Goal: Transaction & Acquisition: Purchase product/service

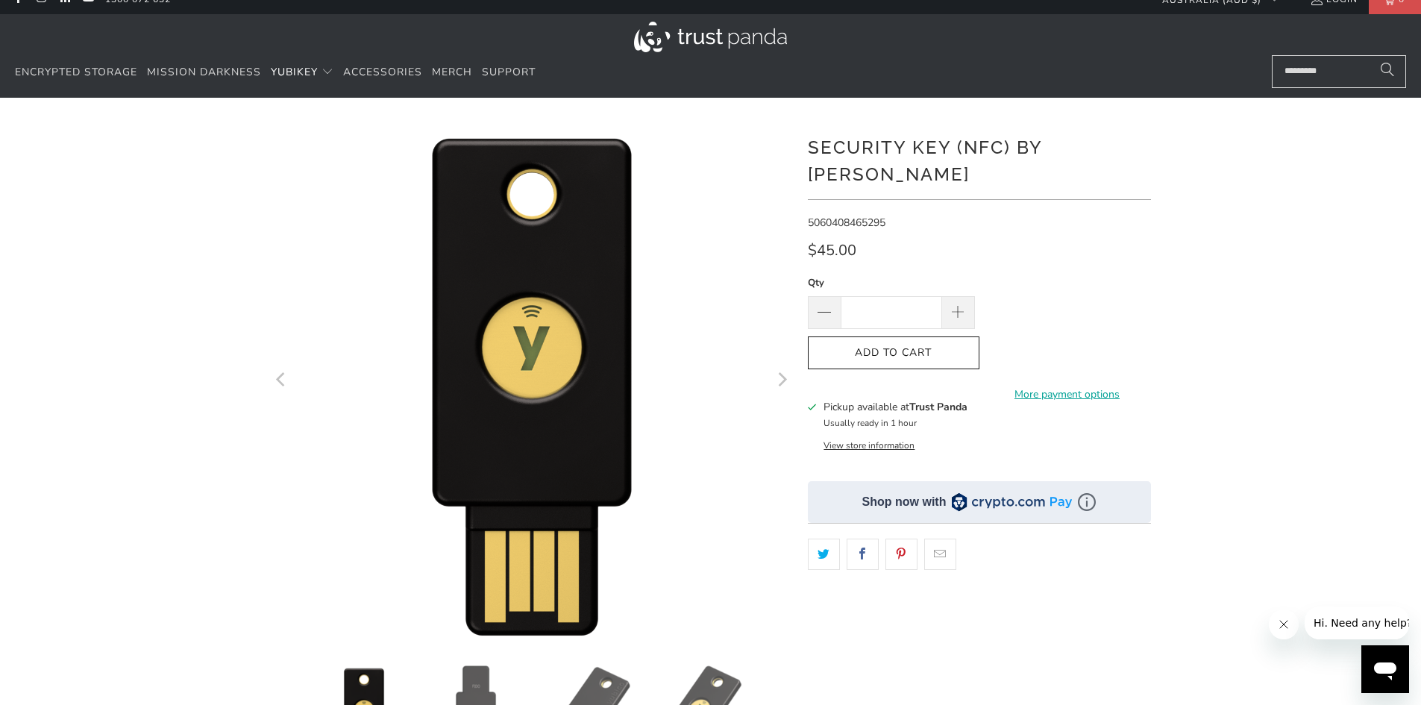
scroll to position [75, 0]
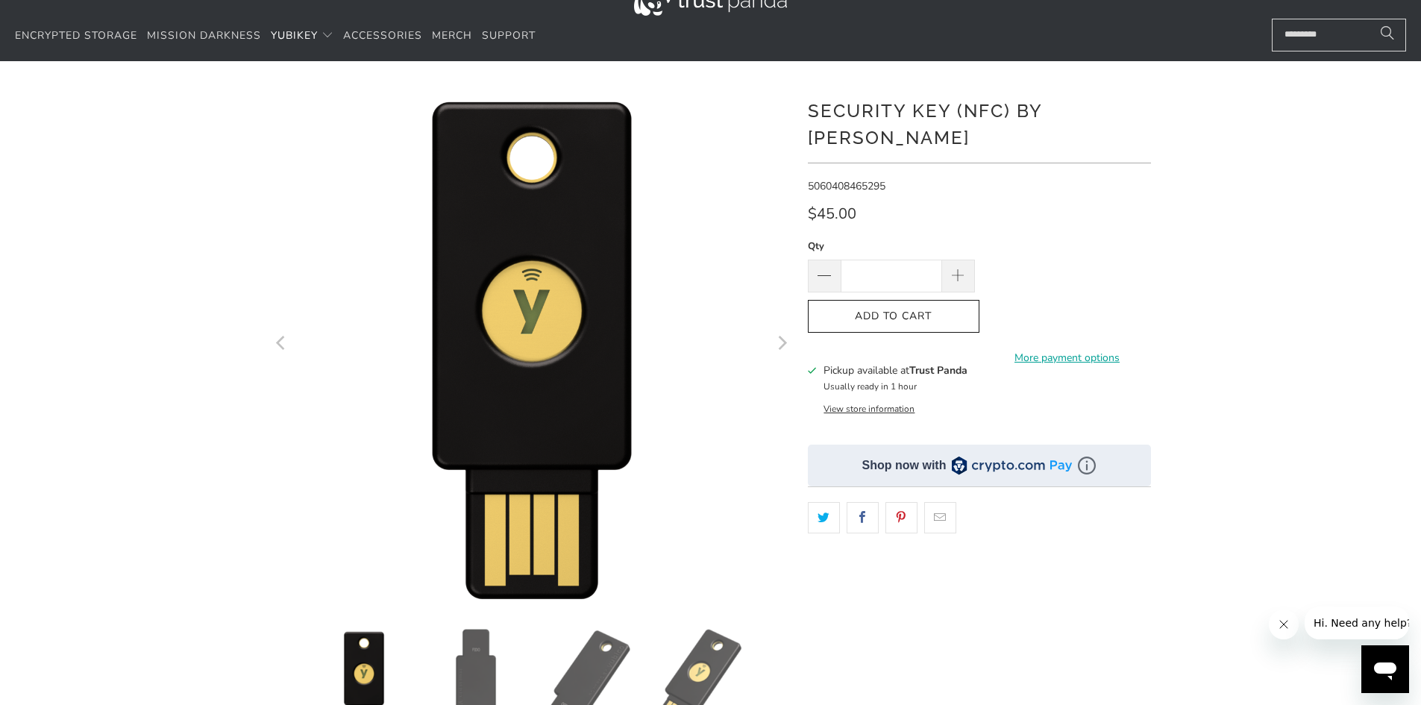
click at [888, 403] on button "View store information" at bounding box center [869, 409] width 91 height 12
click at [852, 403] on button "View store information" at bounding box center [869, 409] width 91 height 12
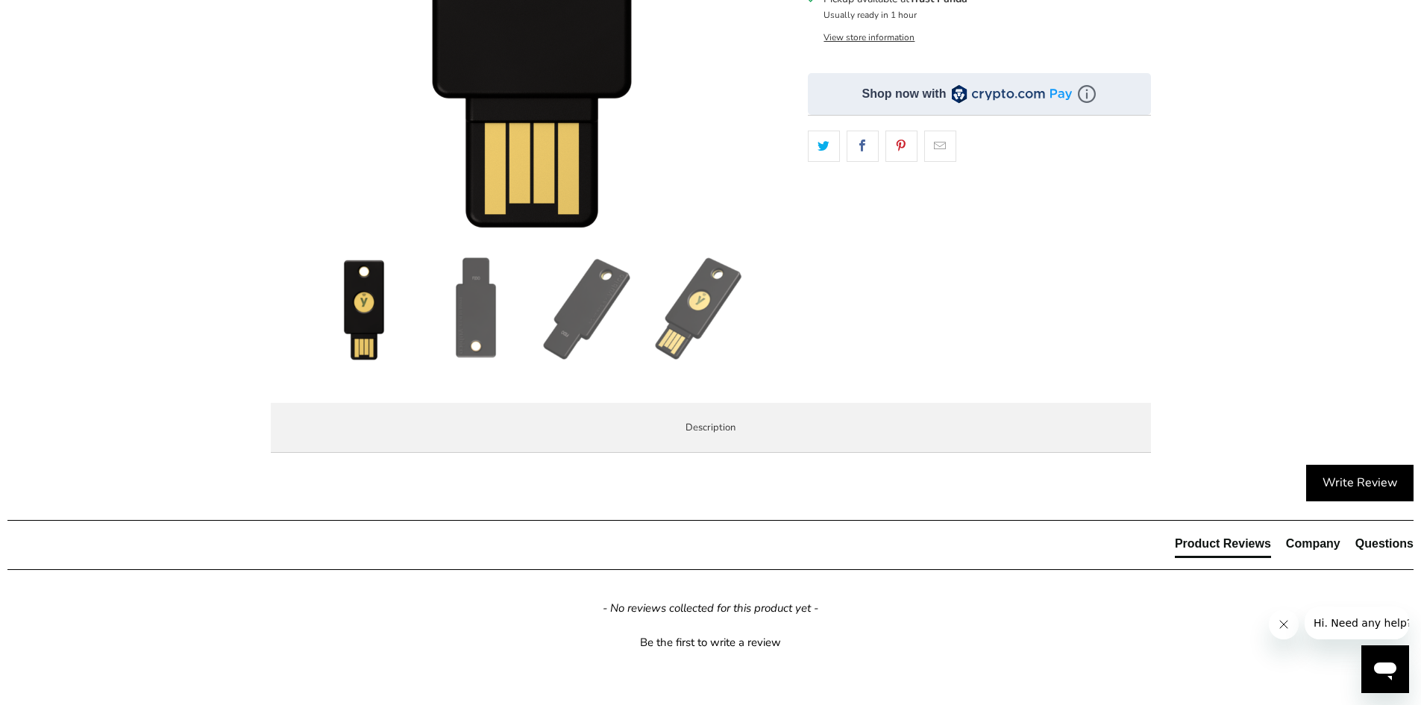
scroll to position [597, 0]
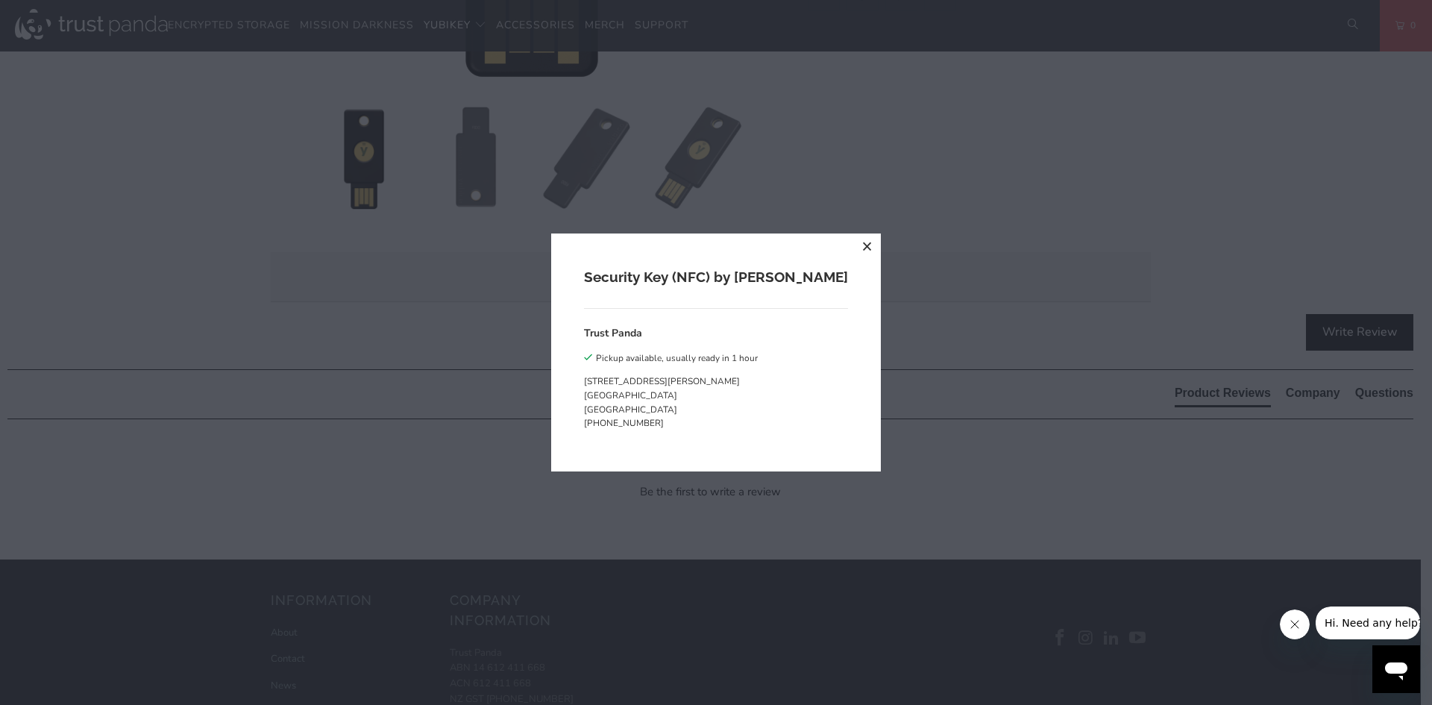
click at [549, 610] on div "Security Key (NFC) by Yubico Trust Panda Pickup available, usually ready in 1 h…" at bounding box center [716, 352] width 1432 height 705
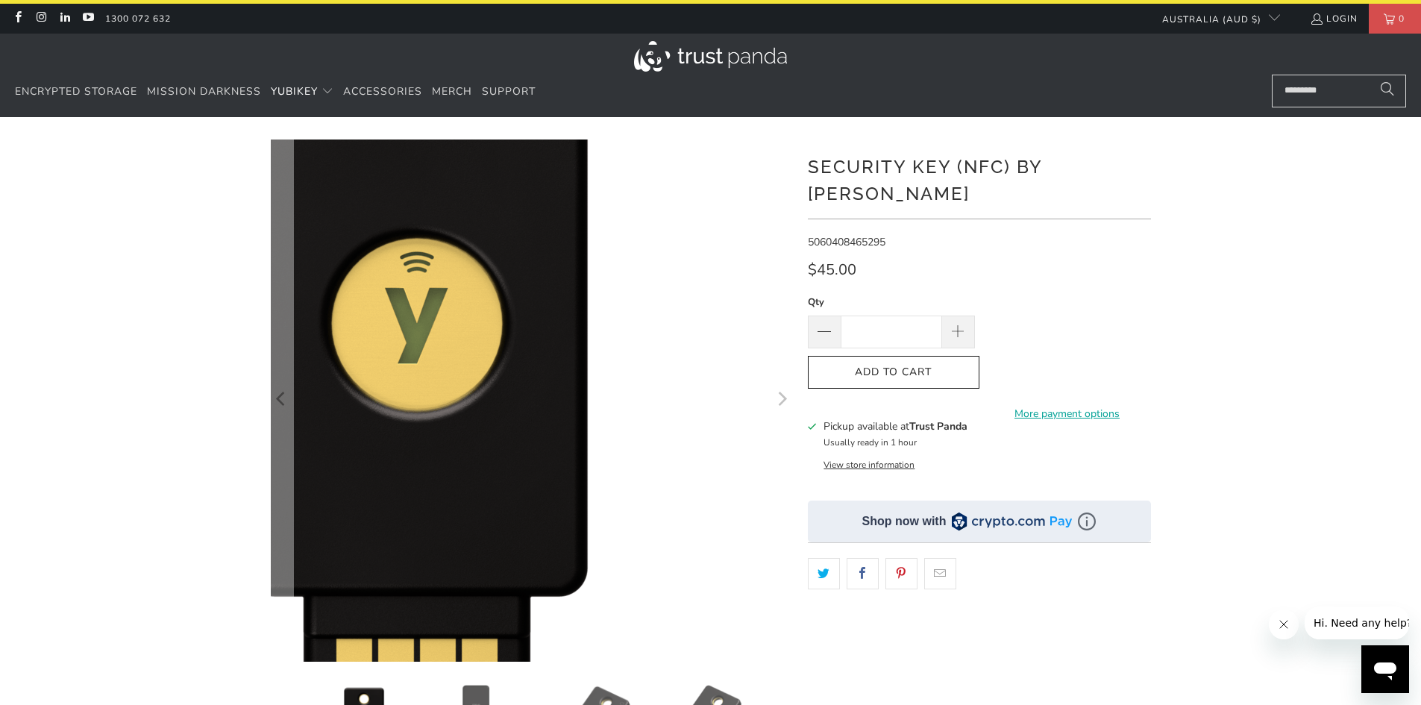
scroll to position [0, 0]
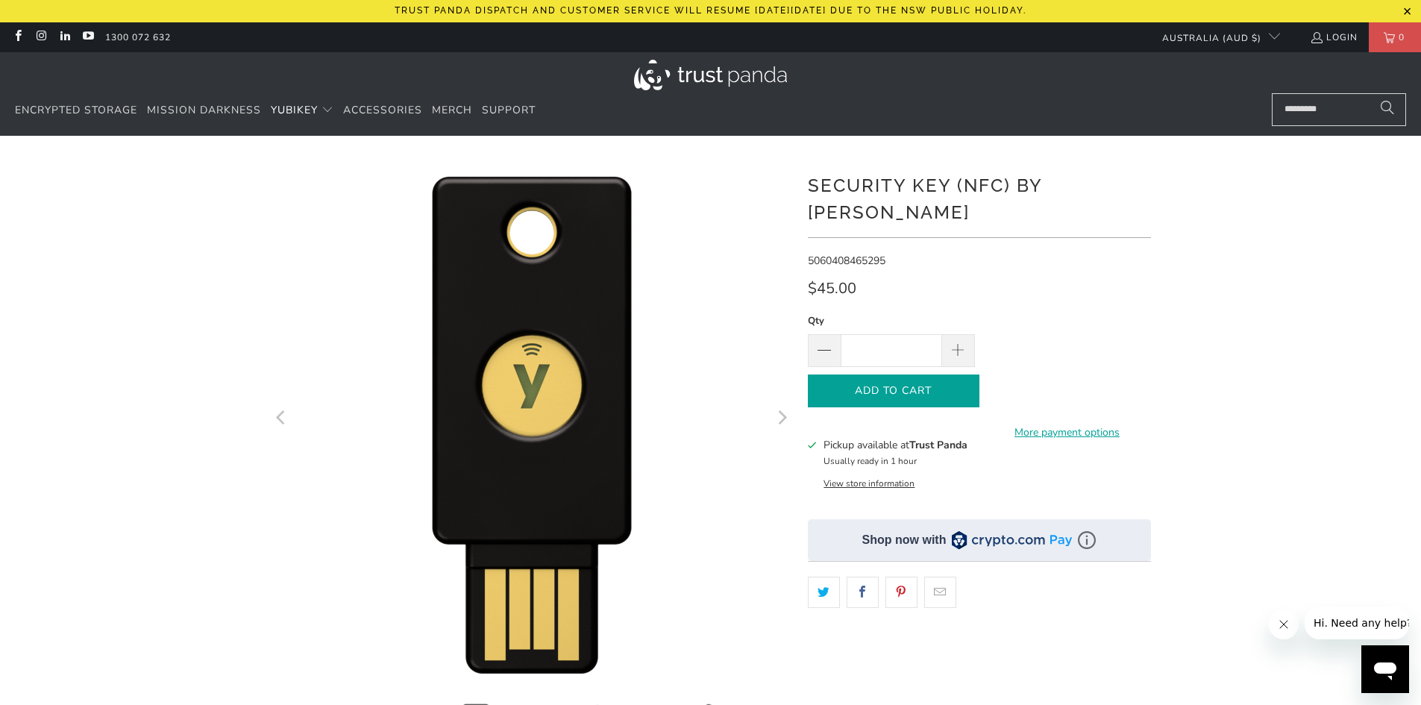
click at [947, 385] on span "Add to Cart" at bounding box center [894, 391] width 140 height 13
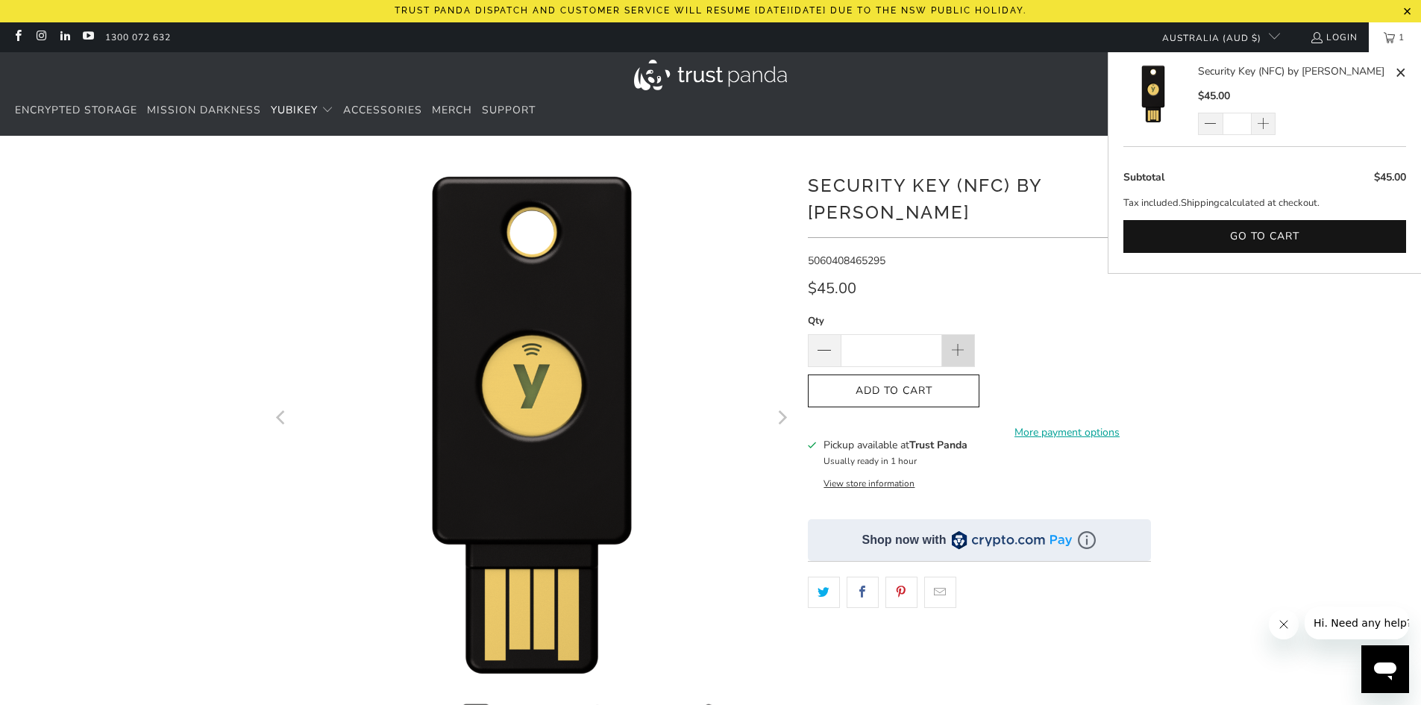
click at [964, 335] on span at bounding box center [958, 350] width 33 height 33
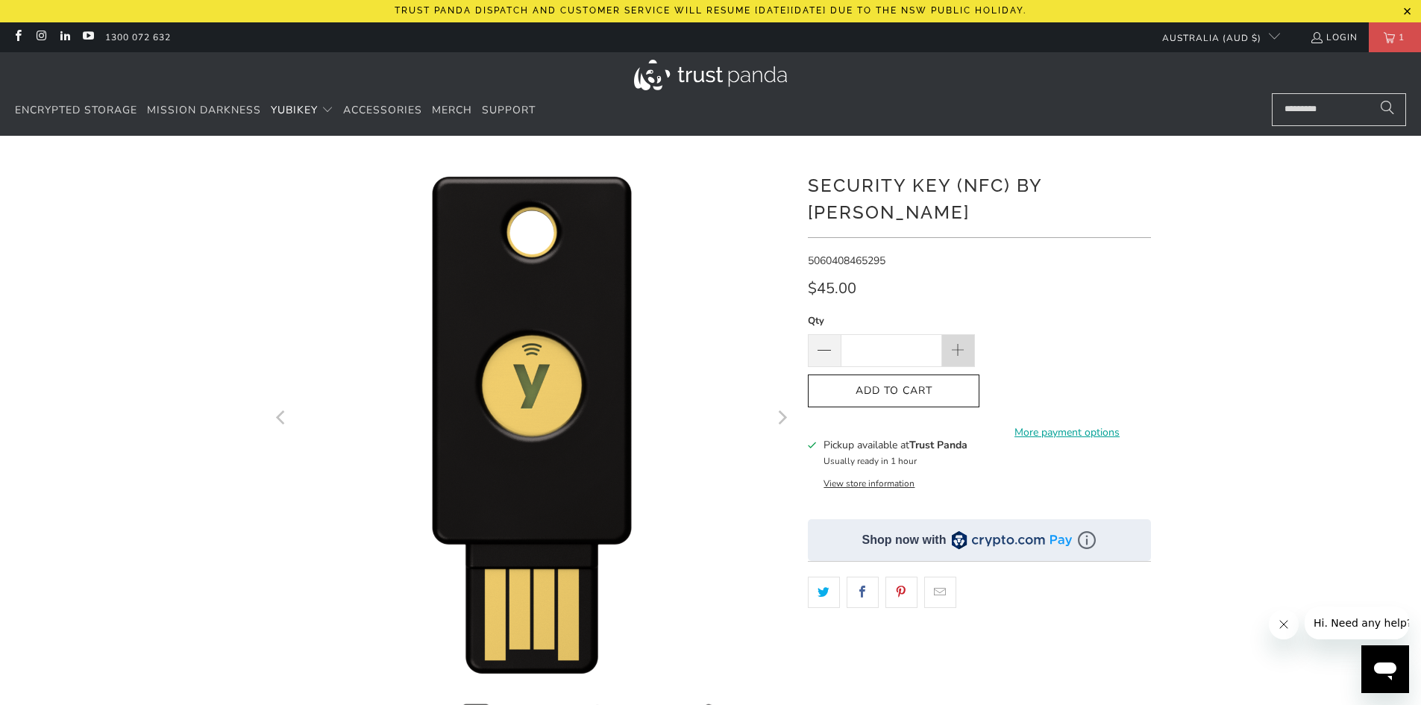
click at [964, 335] on span at bounding box center [958, 350] width 33 height 33
click at [963, 335] on span at bounding box center [958, 350] width 33 height 33
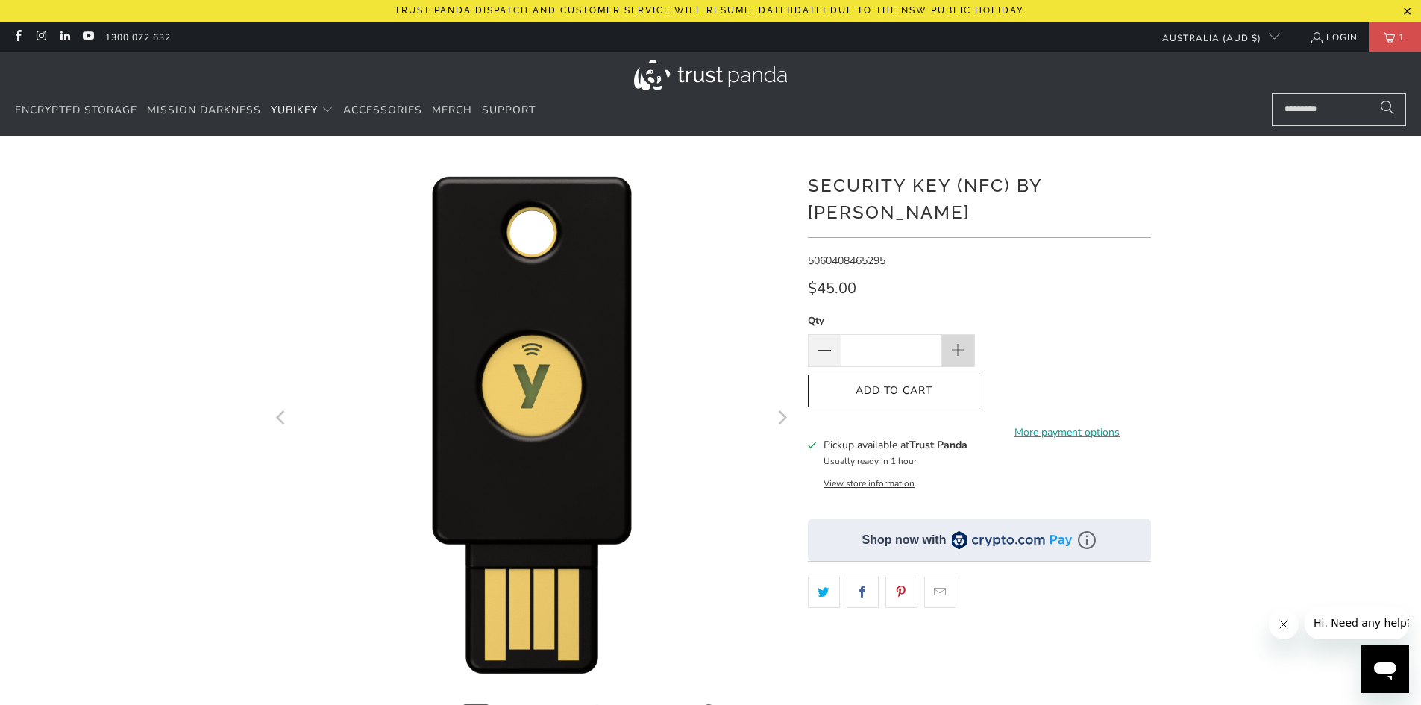
click at [963, 334] on span at bounding box center [958, 350] width 33 height 33
type input "*"
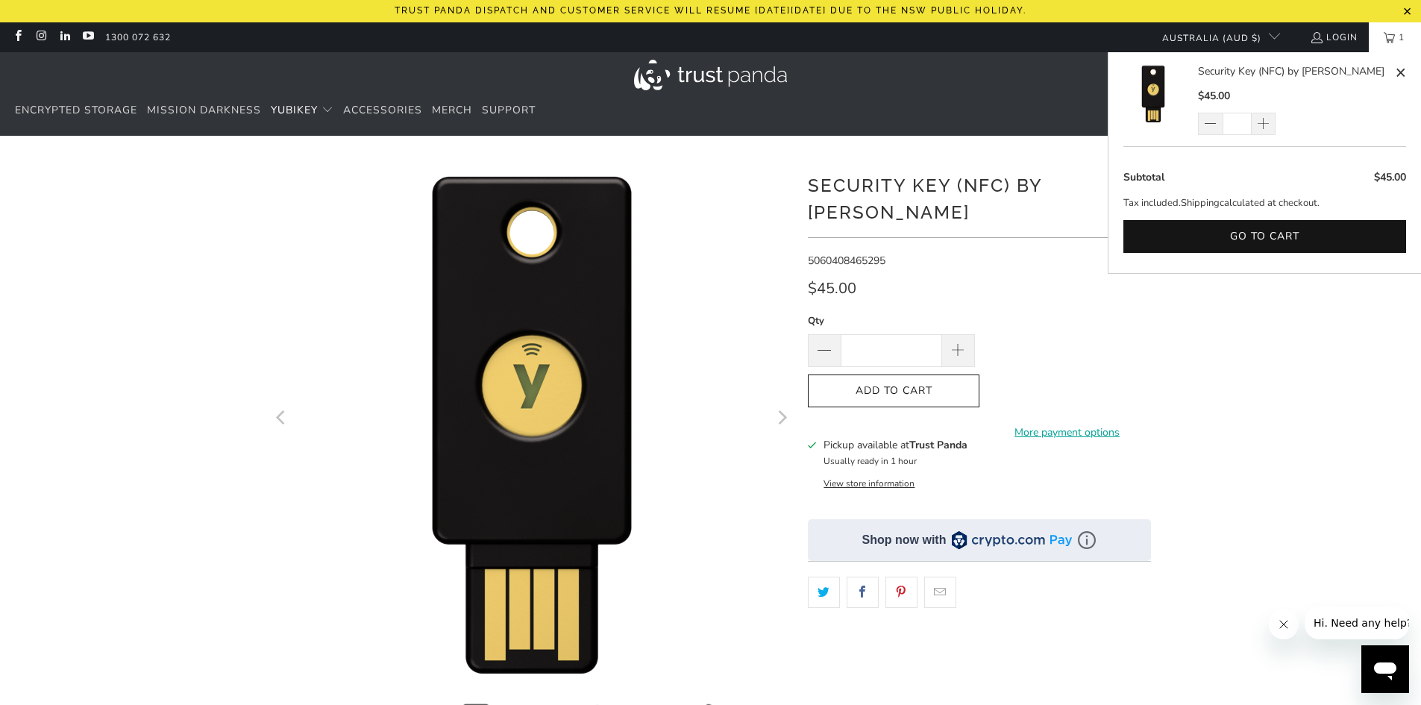
click at [1391, 39] on link "1" at bounding box center [1395, 37] width 52 height 30
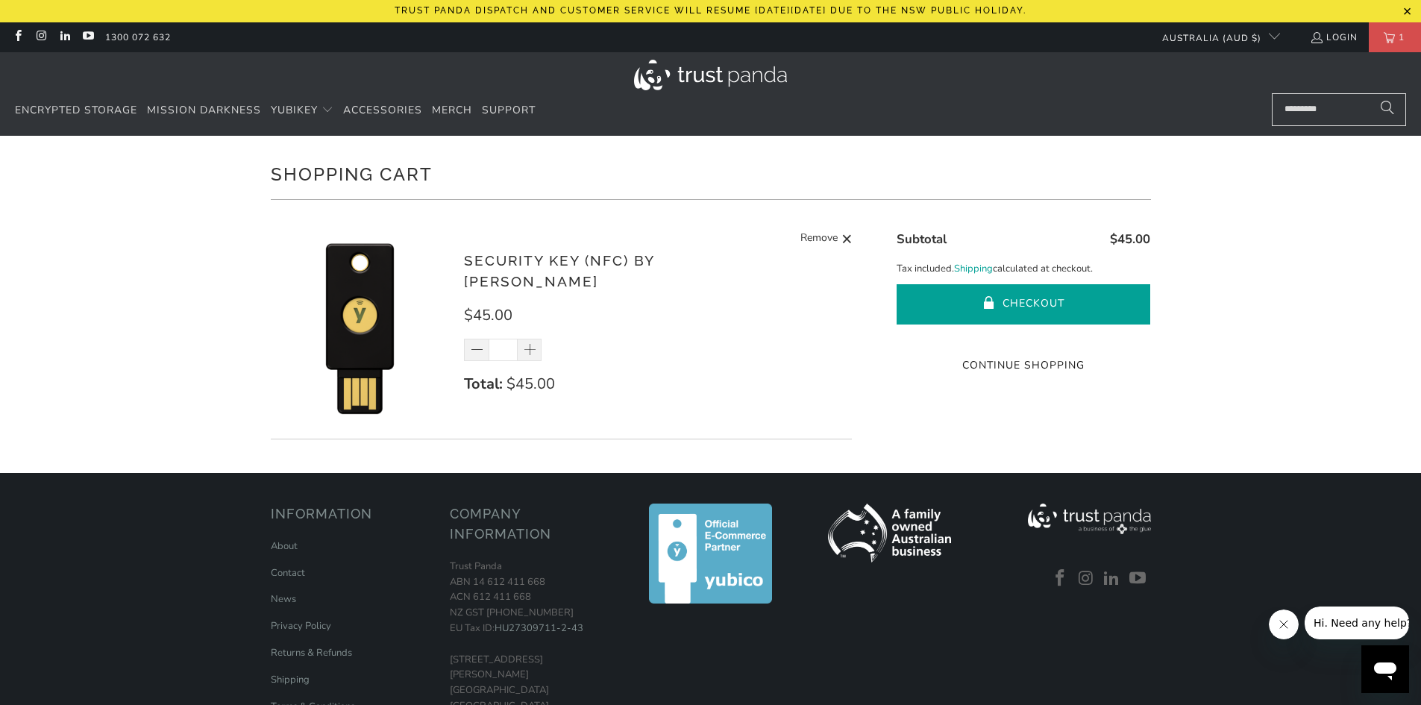
click at [1049, 299] on button "Checkout" at bounding box center [1024, 304] width 254 height 40
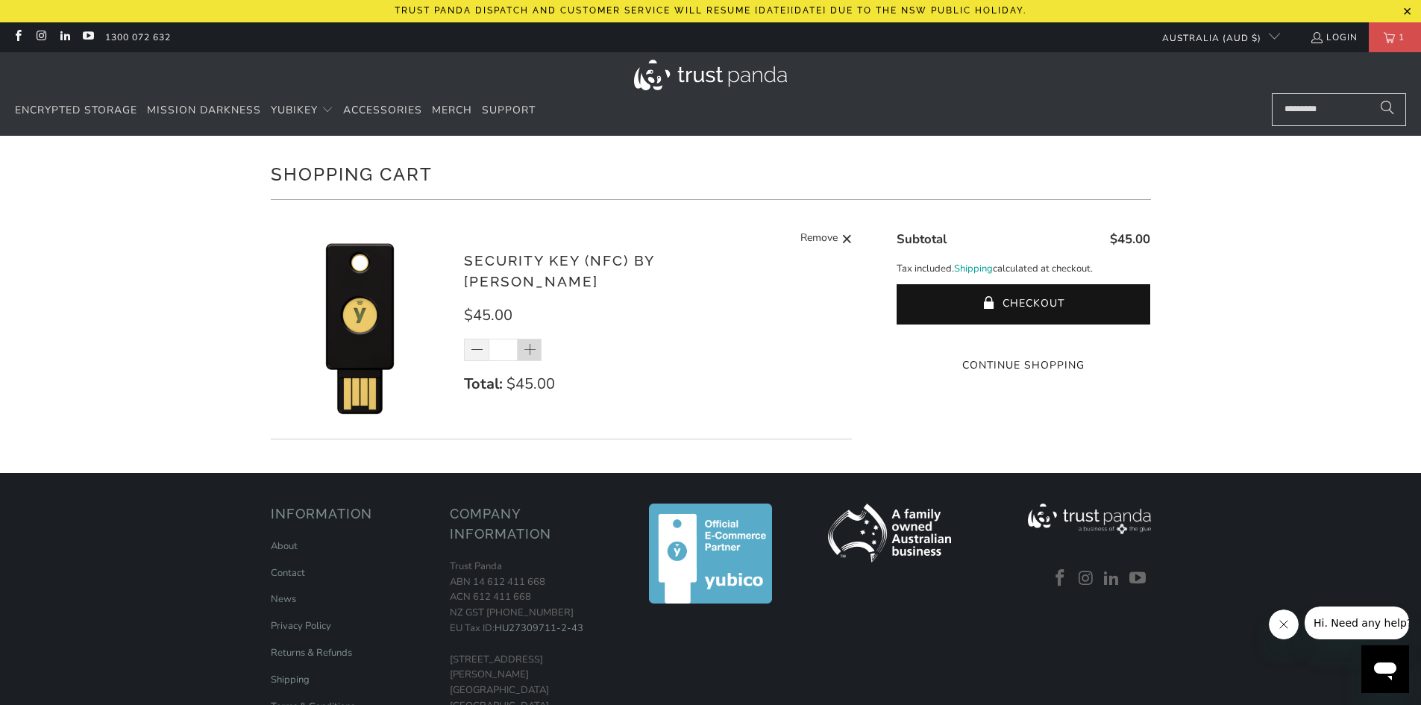
click at [541, 339] on span at bounding box center [530, 350] width 25 height 22
type input "*"
click at [541, 339] on div "*" at bounding box center [512, 350] width 97 height 22
click at [532, 339] on div "*" at bounding box center [512, 350] width 97 height 22
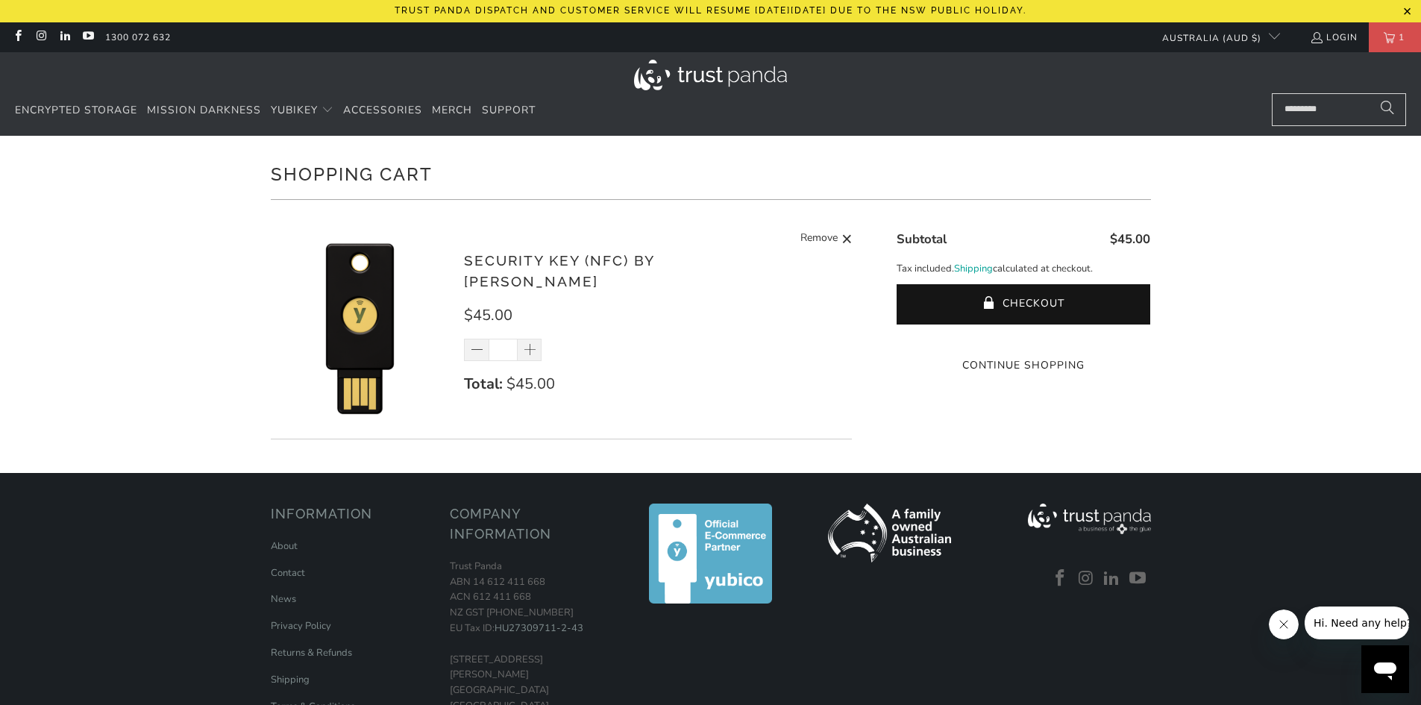
click at [531, 339] on div "*" at bounding box center [512, 350] width 97 height 22
drag, startPoint x: 513, startPoint y: 339, endPoint x: 527, endPoint y: 339, distance: 13.4
click at [527, 339] on div "*" at bounding box center [512, 350] width 97 height 22
click at [530, 339] on div "*" at bounding box center [512, 350] width 97 height 22
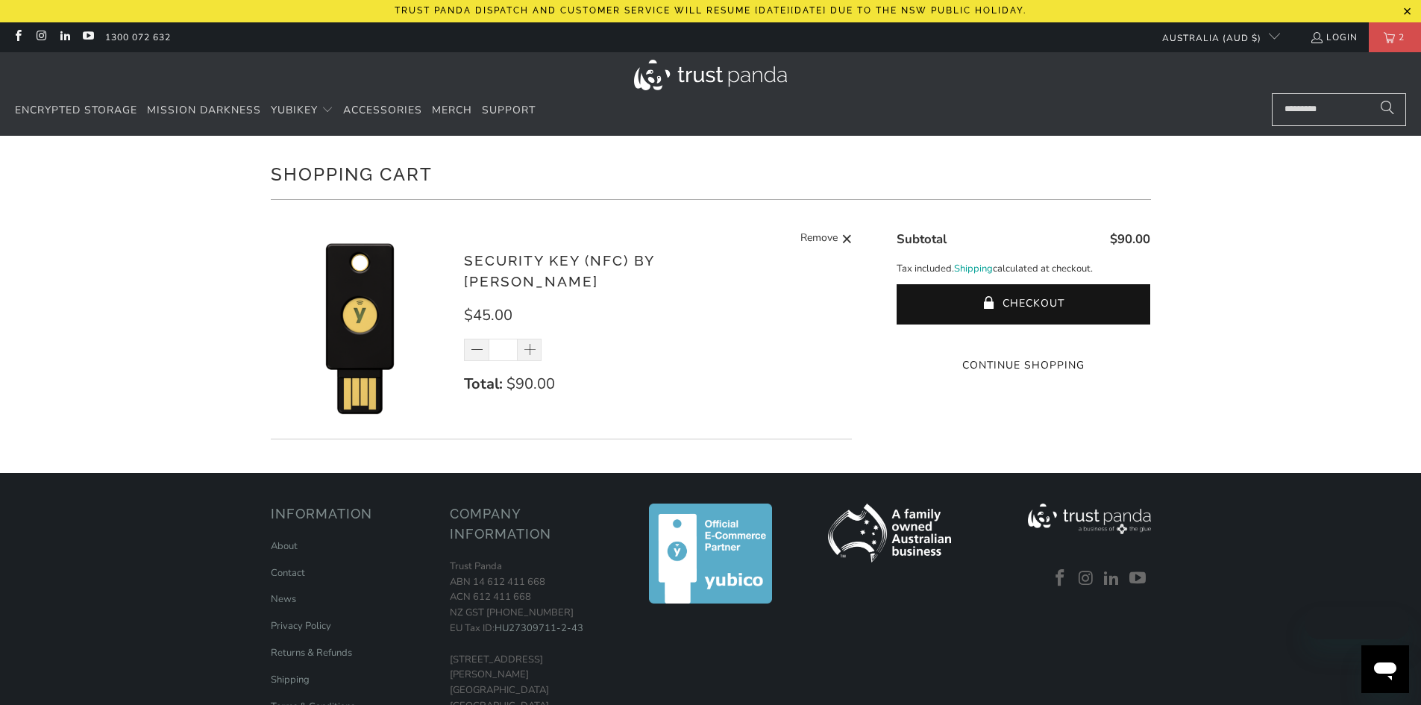
click at [530, 339] on div "*" at bounding box center [512, 350] width 97 height 22
click at [531, 339] on div "*" at bounding box center [512, 350] width 97 height 22
drag, startPoint x: 499, startPoint y: 339, endPoint x: 516, endPoint y: 339, distance: 16.4
click at [516, 339] on input "*" at bounding box center [503, 350] width 29 height 22
type input "*"
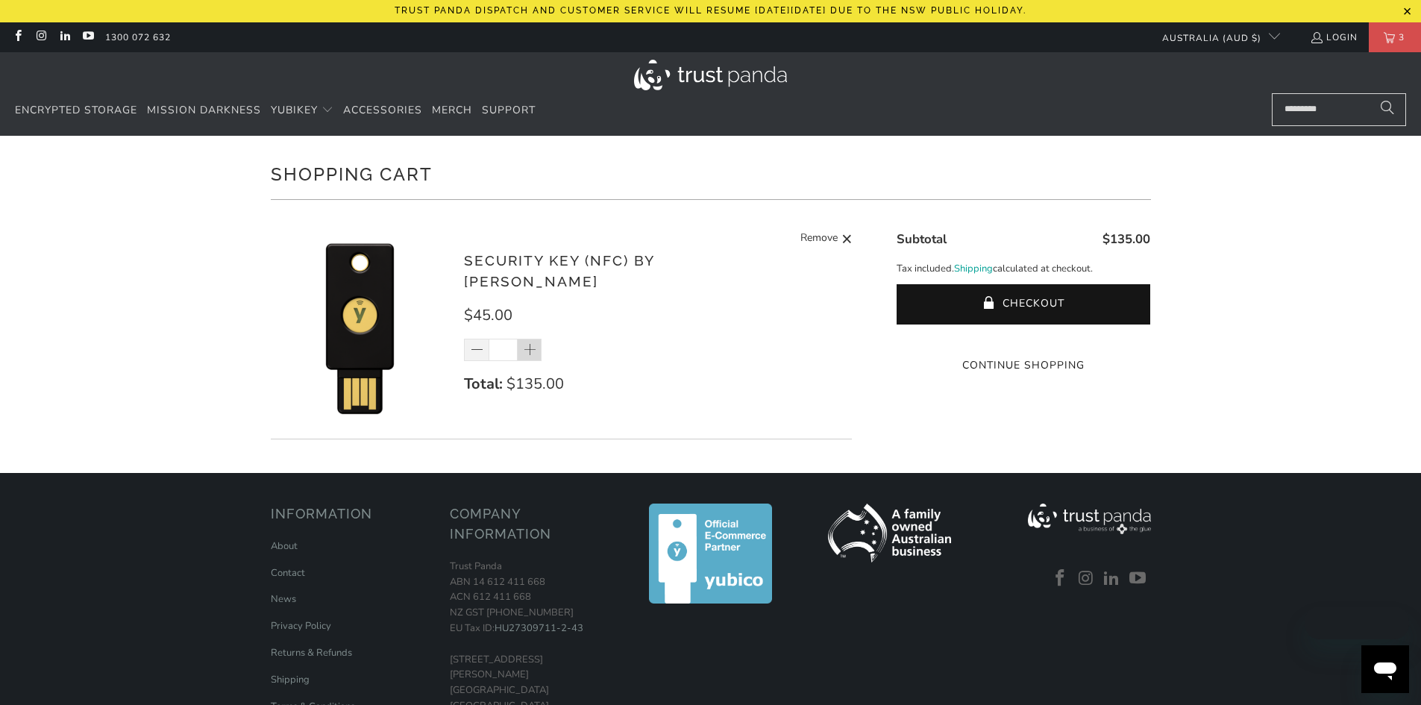
click at [530, 343] on span at bounding box center [530, 350] width 15 height 15
type input "*"
click at [530, 340] on div "*" at bounding box center [512, 350] width 97 height 22
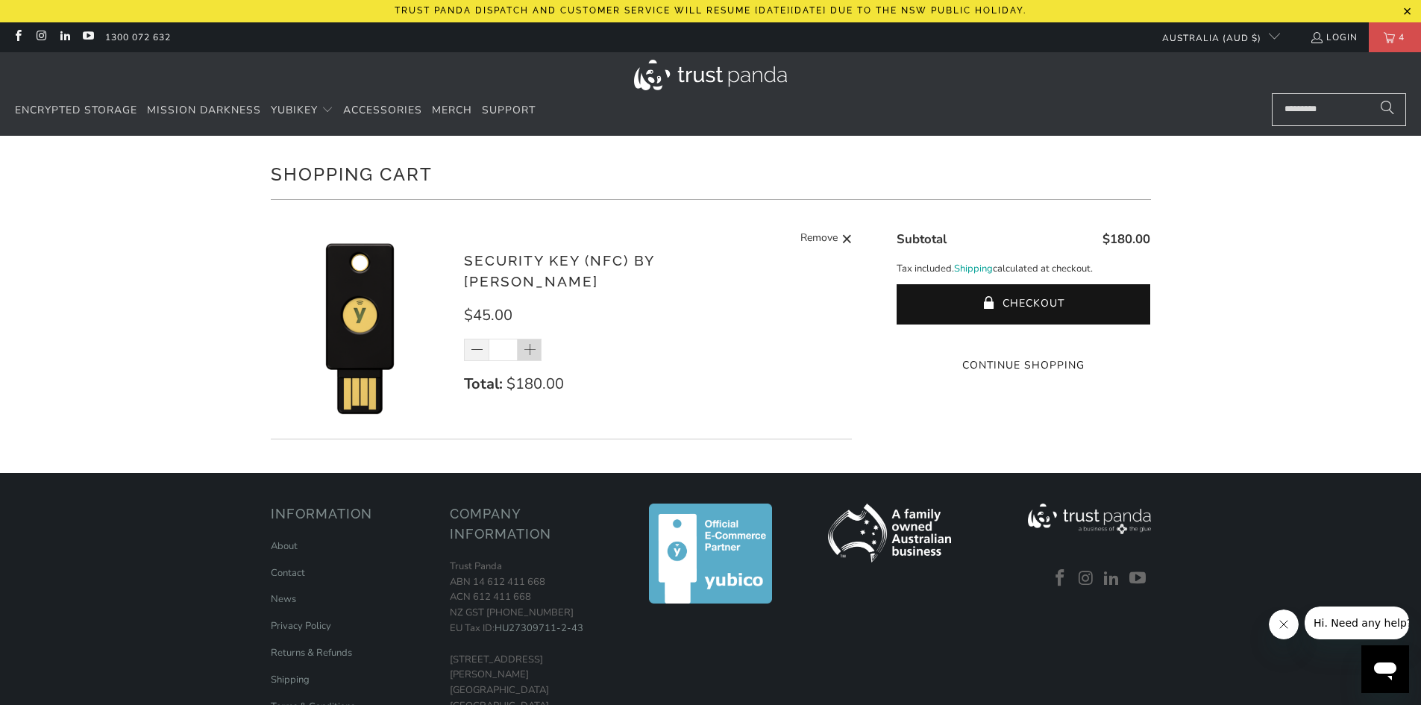
click at [537, 343] on span at bounding box center [530, 350] width 15 height 15
type input "*"
click at [699, 404] on div "Security Key (NFC) by Yubico $45.00 * Total: $180.00 Remove" at bounding box center [562, 330] width 582 height 217
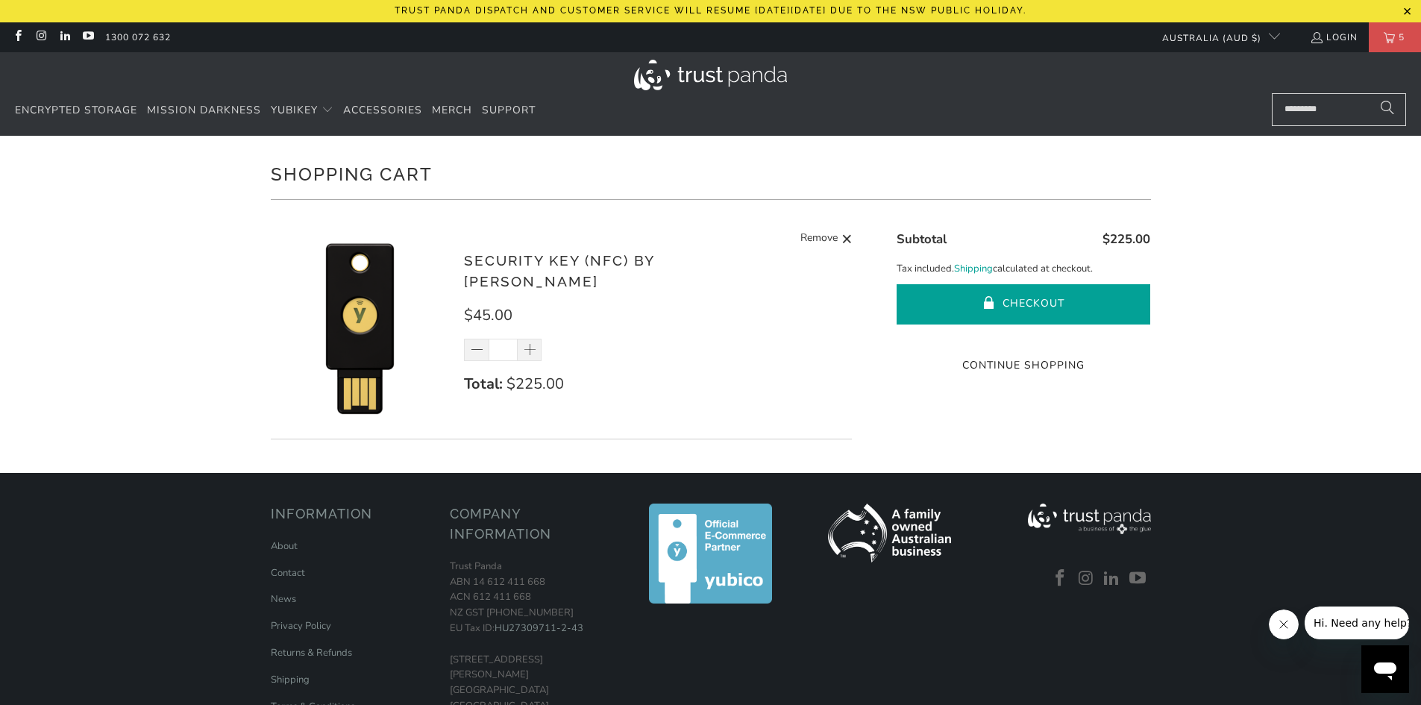
click at [1038, 298] on button "Checkout" at bounding box center [1024, 304] width 254 height 40
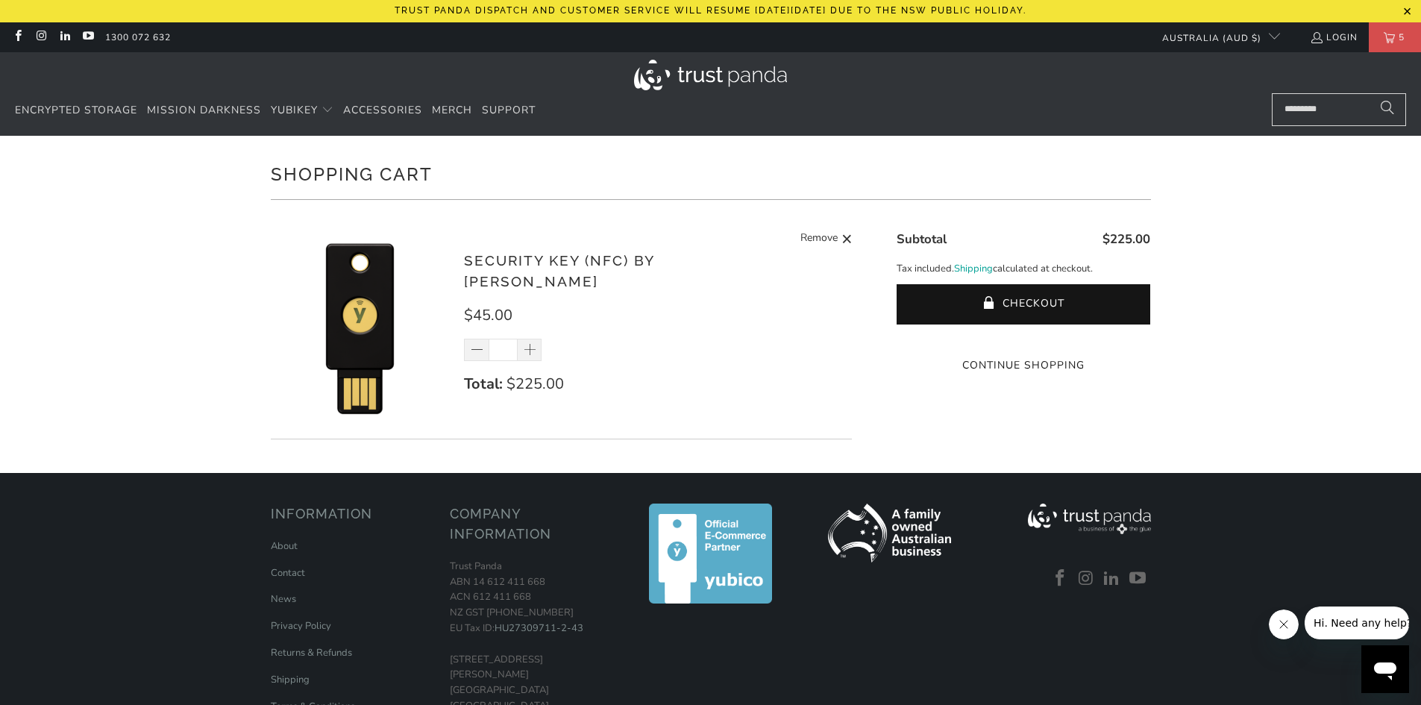
click at [374, 390] on img at bounding box center [360, 326] width 179 height 179
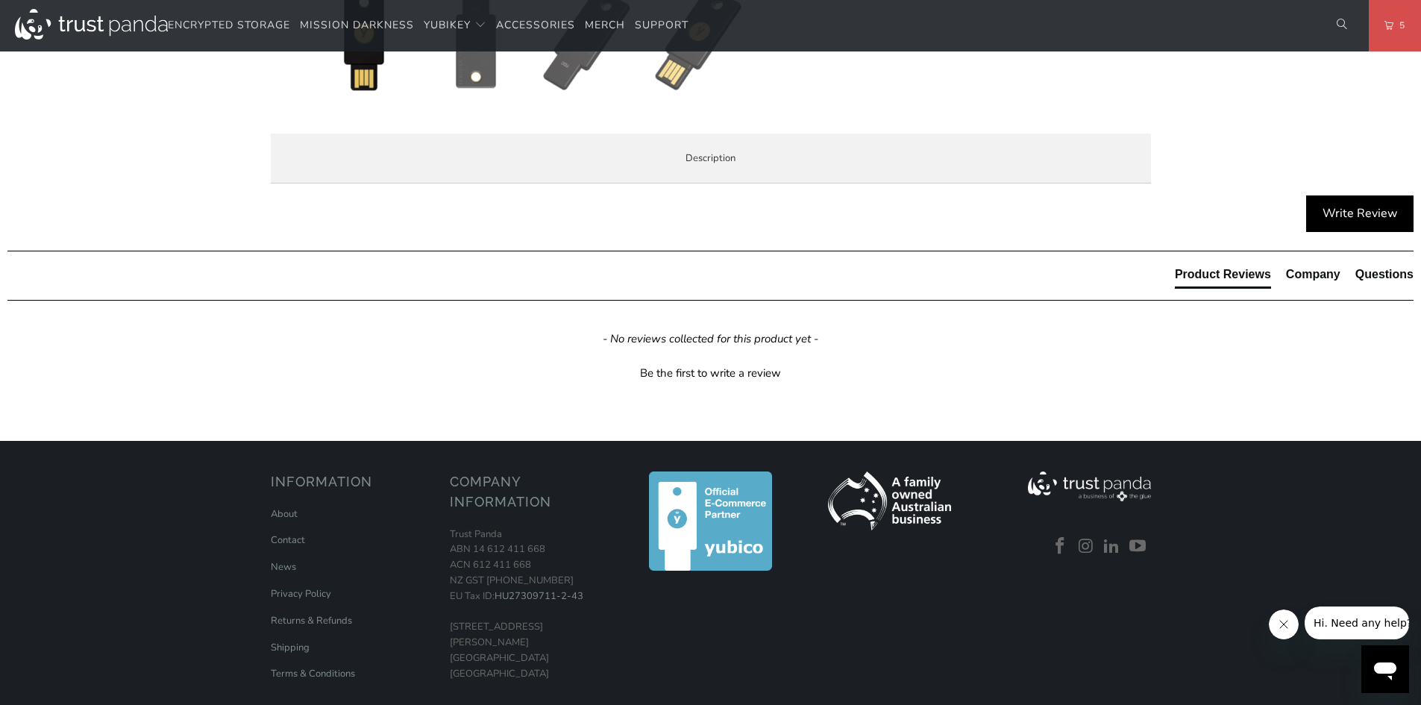
scroll to position [671, 0]
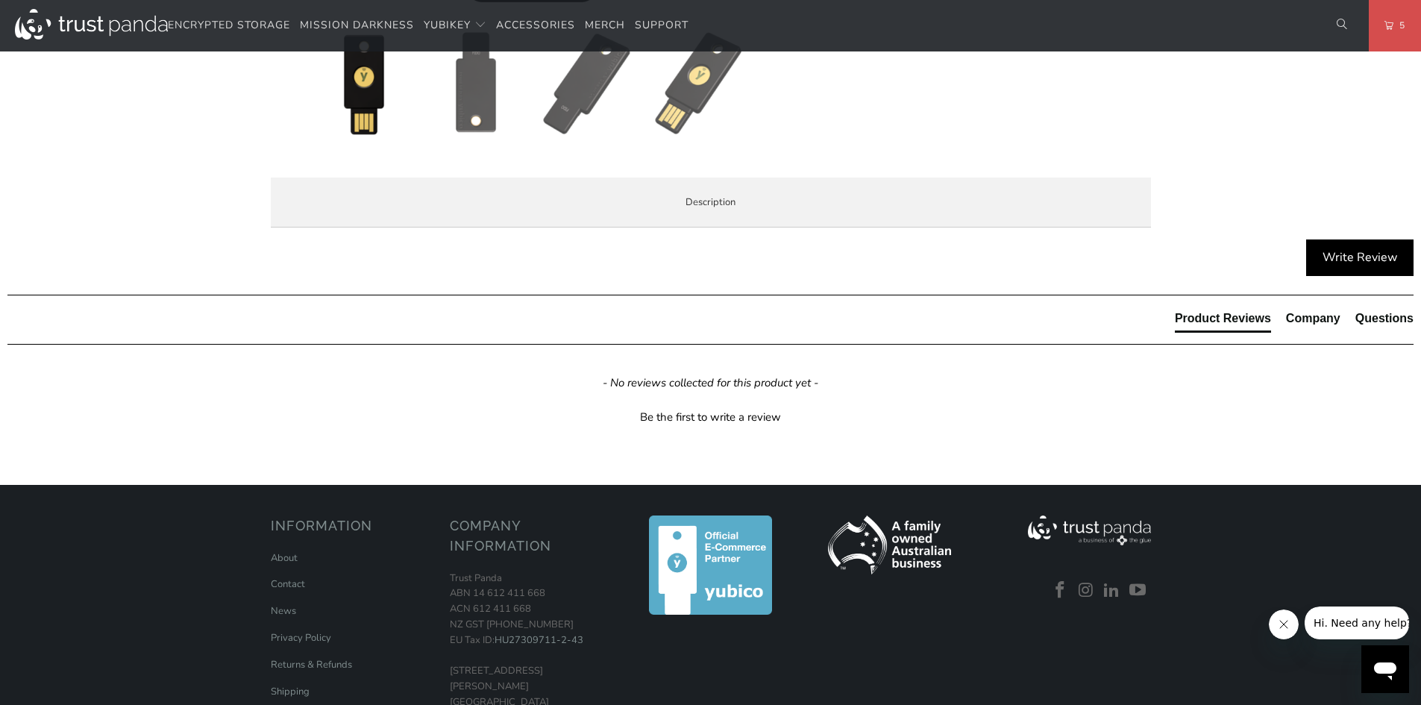
click at [0, 0] on div "The Security Key NFC by [PERSON_NAME] simplifies your login and secures your ac…" at bounding box center [0, 0] width 0 height 0
click at [0, 0] on li "Specifications" at bounding box center [0, 0] width 0 height 0
click at [567, 106] on img at bounding box center [588, 83] width 104 height 104
click at [692, 138] on div at bounding box center [573, 87] width 522 height 112
click at [686, 127] on img at bounding box center [700, 83] width 104 height 104
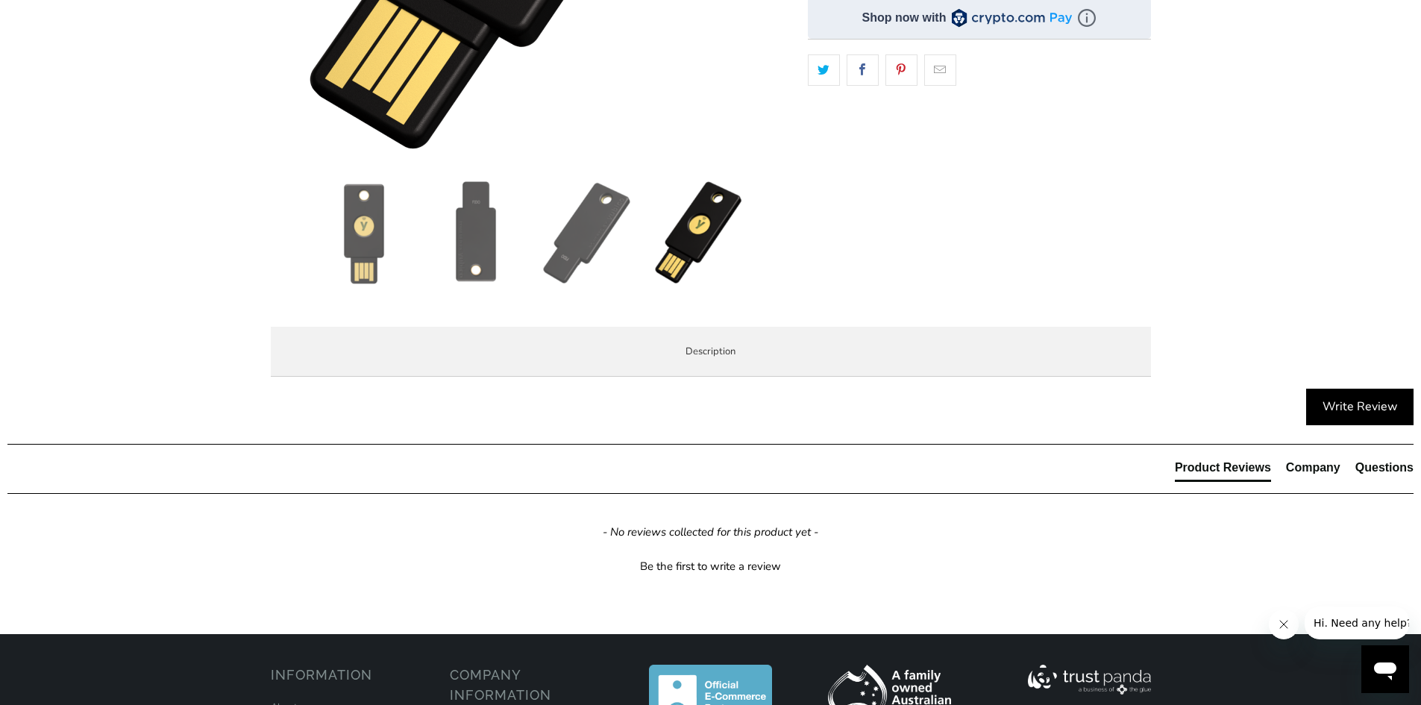
click at [492, 203] on img at bounding box center [476, 233] width 104 height 104
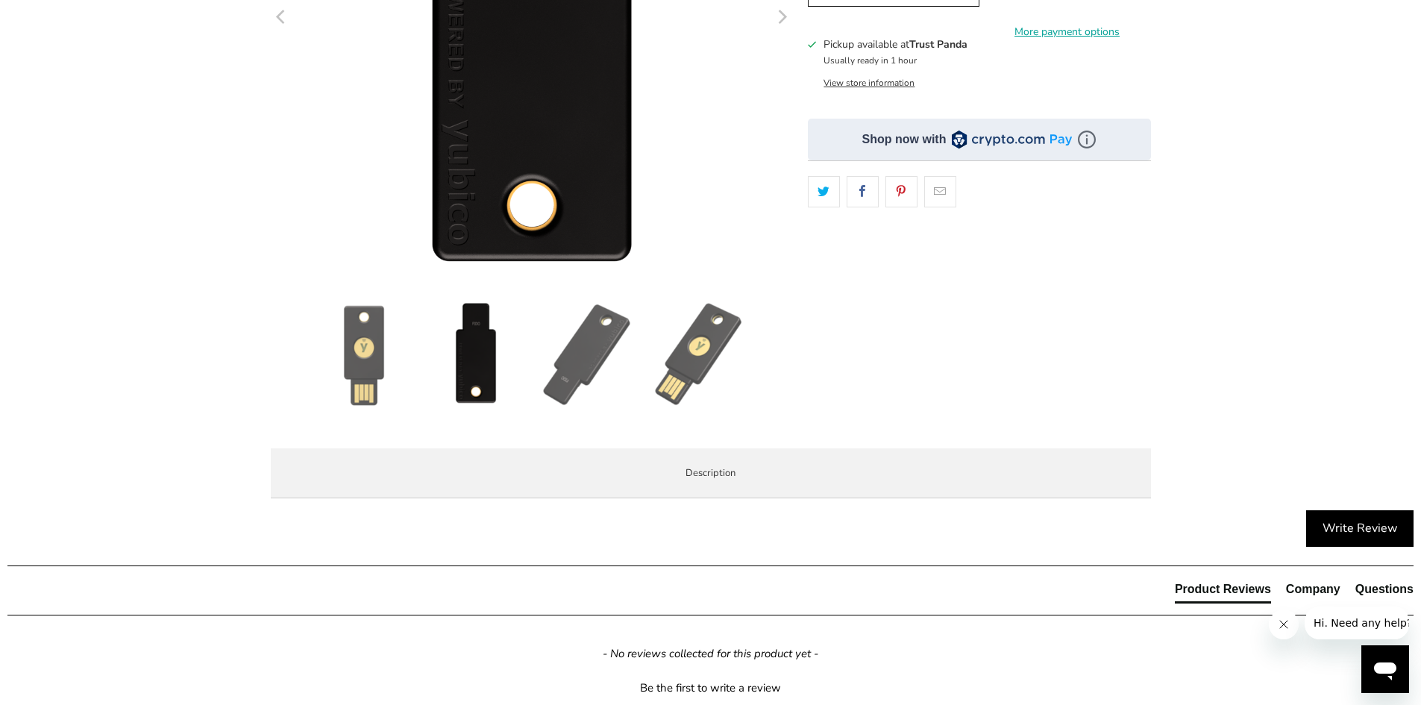
scroll to position [597, 0]
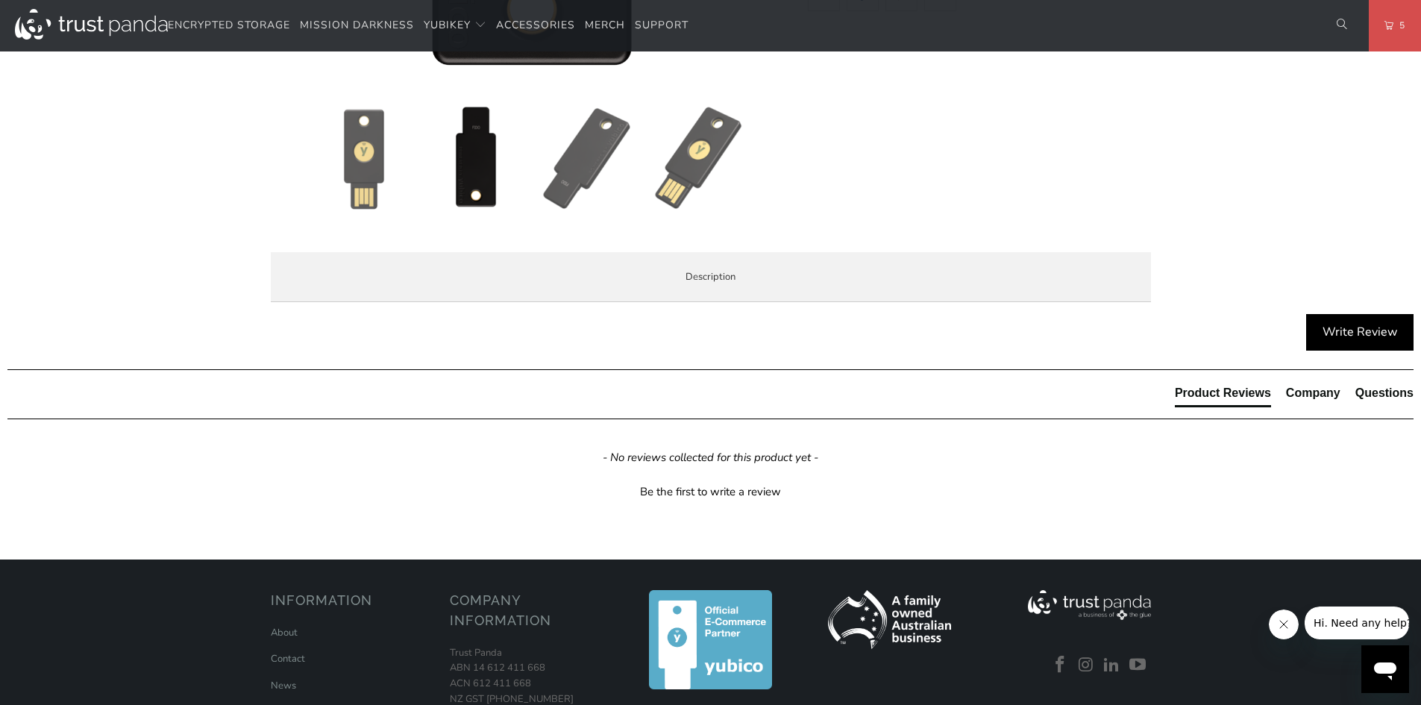
click at [0, 0] on span "Enterprise and Government" at bounding box center [0, 0] width 0 height 0
click at [0, 0] on span "Specifications" at bounding box center [0, 0] width 0 height 0
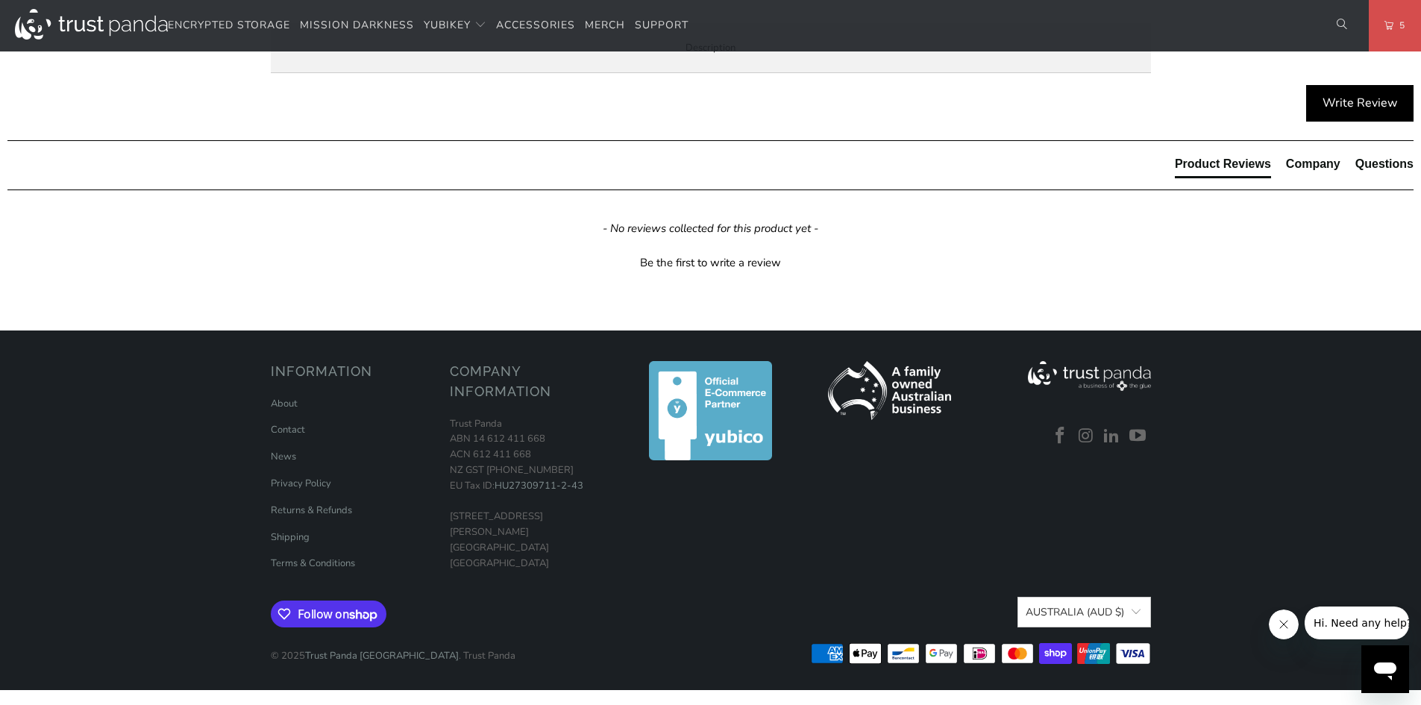
scroll to position [970, 0]
click at [0, 0] on tbody "UPC/GTIN 5060408465295 USB Type USB-A NFC-enabled Yes Authentication Methods Pa…" at bounding box center [0, 0] width 0 height 0
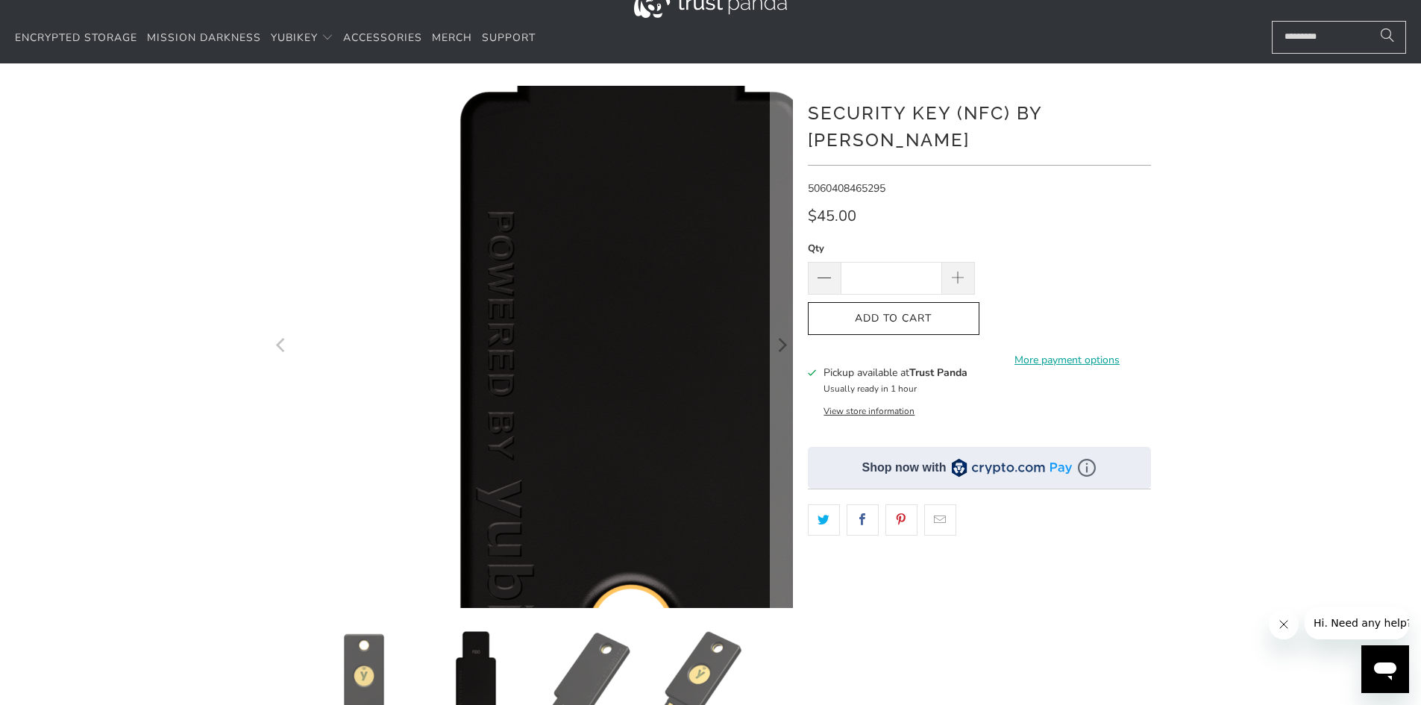
scroll to position [0, 0]
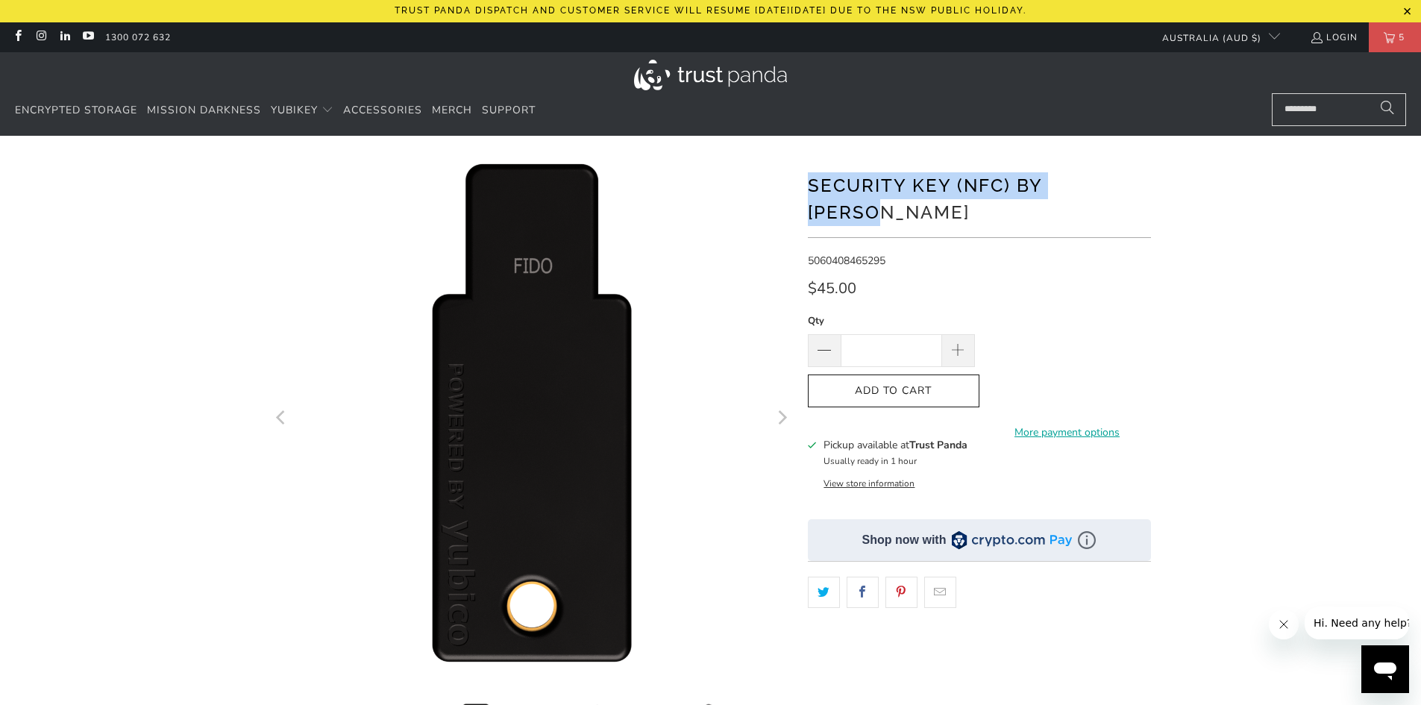
drag, startPoint x: 1120, startPoint y: 184, endPoint x: 798, endPoint y: 171, distance: 322.6
click at [798, 171] on div at bounding box center [710, 534] width 895 height 753
copy h1 "Security Key (NFC) by [PERSON_NAME]"
